Goal: Task Accomplishment & Management: Use online tool/utility

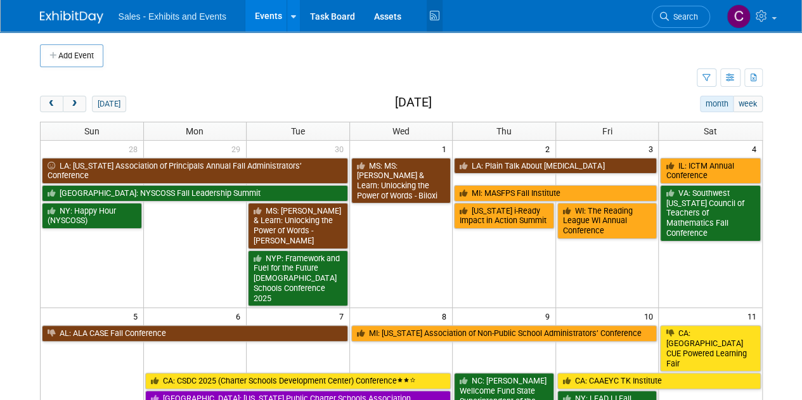
click at [432, 23] on icon at bounding box center [435, 16] width 16 height 20
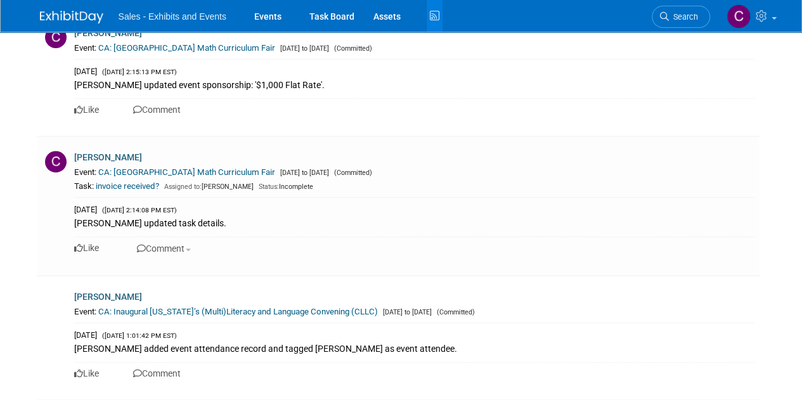
scroll to position [266, 0]
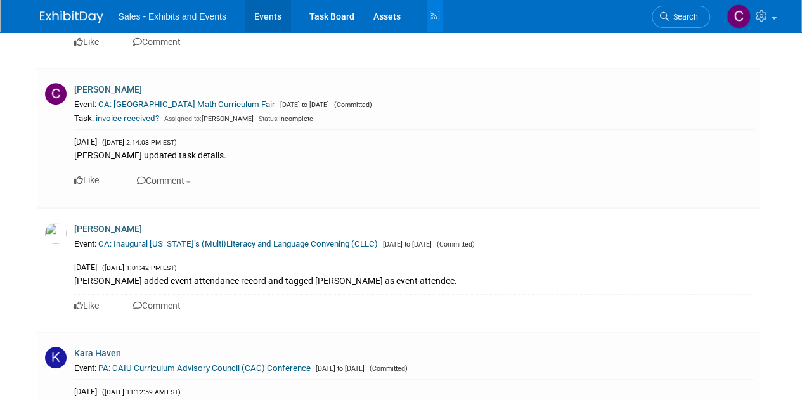
click at [268, 18] on link "Events" at bounding box center [268, 16] width 46 height 32
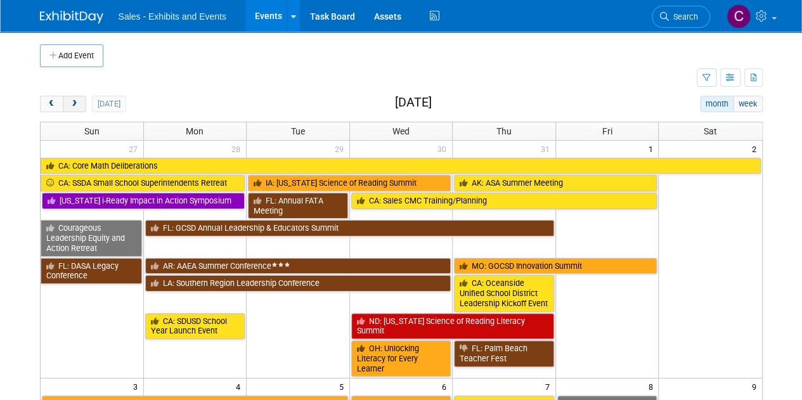
click at [75, 101] on span "next" at bounding box center [75, 104] width 10 height 8
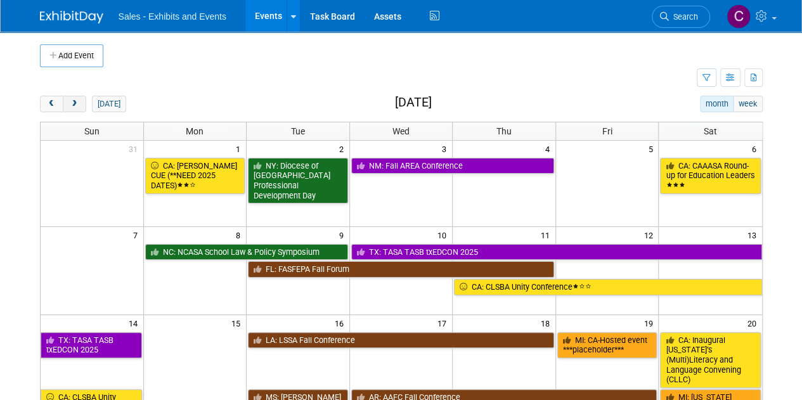
click at [75, 101] on span "next" at bounding box center [75, 104] width 10 height 8
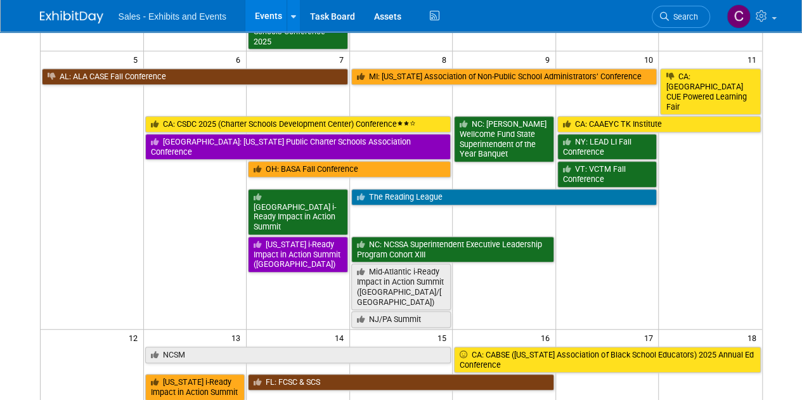
scroll to position [254, 0]
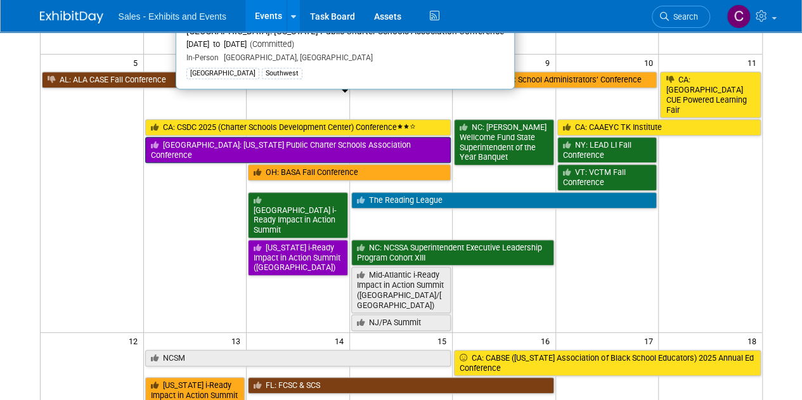
click at [196, 137] on link "[GEOGRAPHIC_DATA]: [US_STATE] Public Charter Schools Association Conference" at bounding box center [298, 150] width 306 height 26
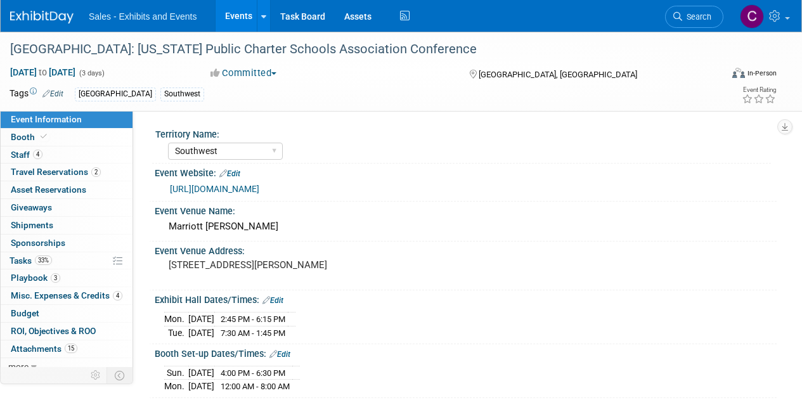
select select "Southwest"
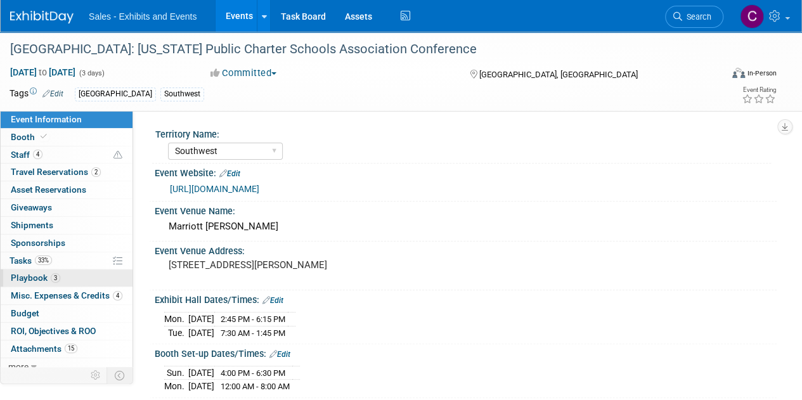
click at [18, 275] on span "Playbook 3" at bounding box center [35, 278] width 49 height 10
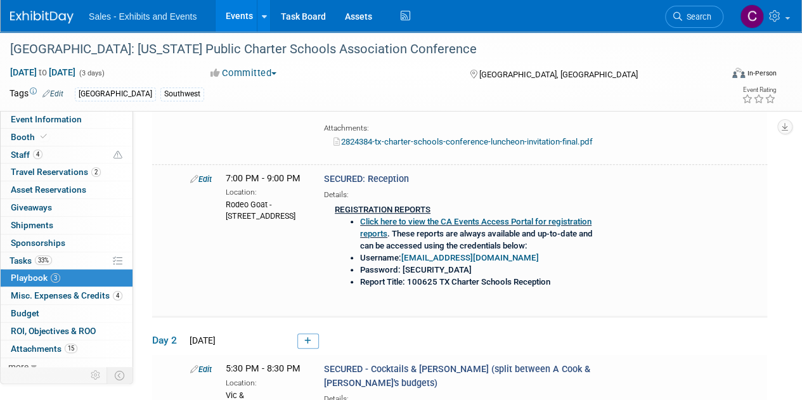
scroll to position [232, 0]
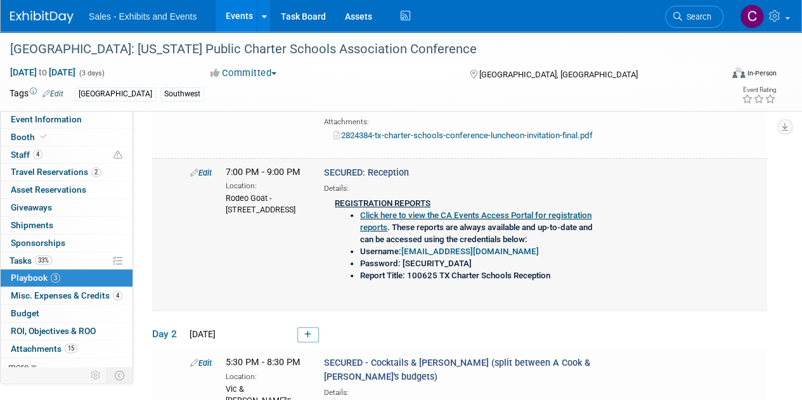
click at [202, 171] on link "Edit" at bounding box center [201, 173] width 22 height 10
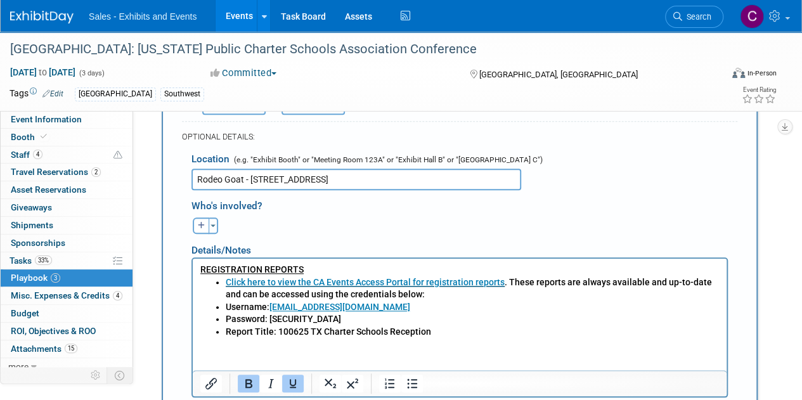
scroll to position [492, 0]
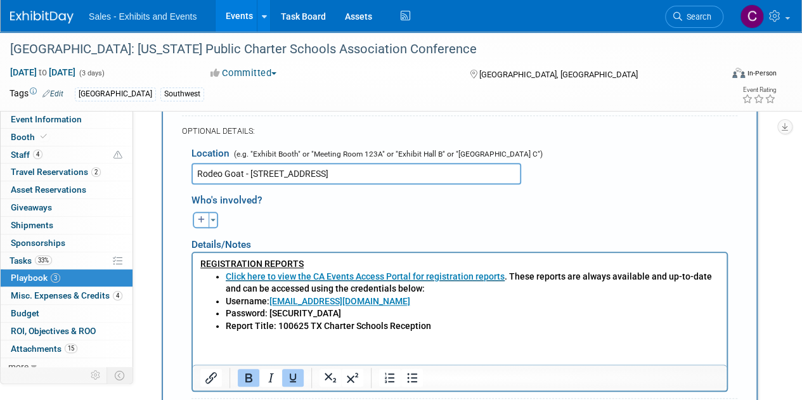
click at [201, 260] on u "REGISTRATION REPORTS" at bounding box center [251, 263] width 103 height 10
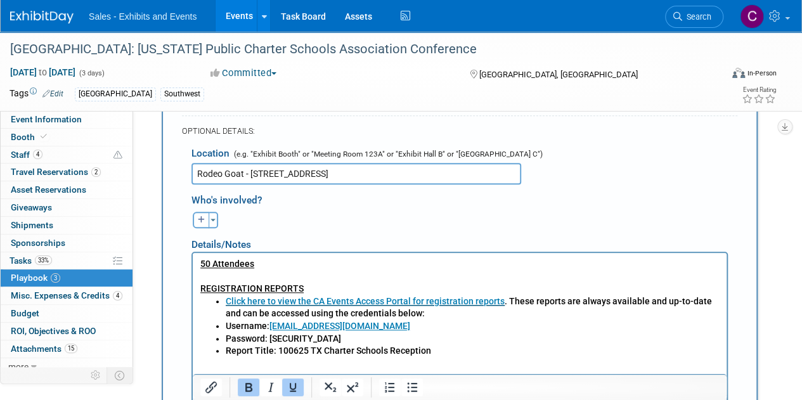
click at [202, 263] on u "50 Attendees" at bounding box center [227, 263] width 54 height 10
drag, startPoint x: 202, startPoint y: 263, endPoint x: 261, endPoint y: 275, distance: 60.2
click at [266, 266] on p "50 Attendees" at bounding box center [459, 263] width 519 height 13
click at [246, 393] on icon "Bold" at bounding box center [248, 387] width 15 height 15
drag, startPoint x: 287, startPoint y: 384, endPoint x: 313, endPoint y: 381, distance: 26.2
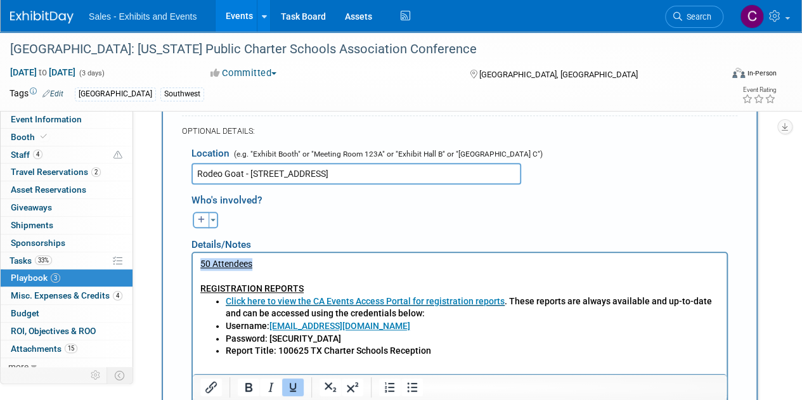
click at [289, 384] on icon "Underline" at bounding box center [292, 387] width 15 height 15
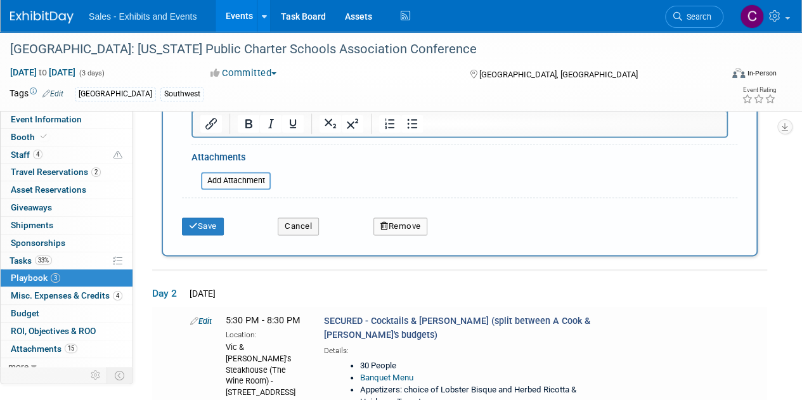
scroll to position [736, 0]
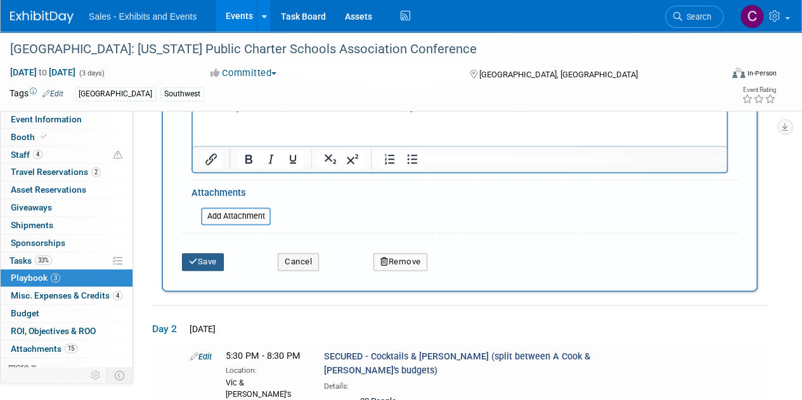
click at [214, 258] on button "Save" at bounding box center [203, 262] width 42 height 18
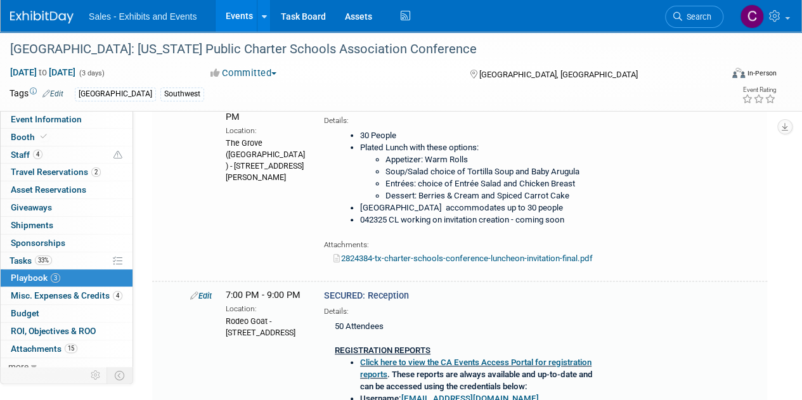
scroll to position [230, 0]
